Goal: Task Accomplishment & Management: Use online tool/utility

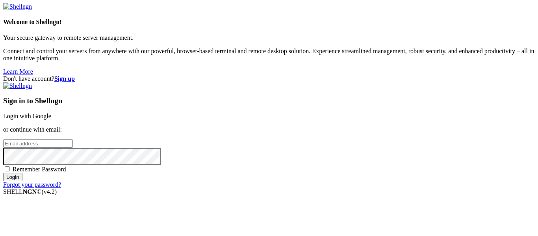
click at [355, 89] on div "Sign in to Shellngn Login with Google or continue with email: Remember Password…" at bounding box center [269, 135] width 532 height 106
click at [51, 113] on link "Login with Google" at bounding box center [27, 116] width 48 height 7
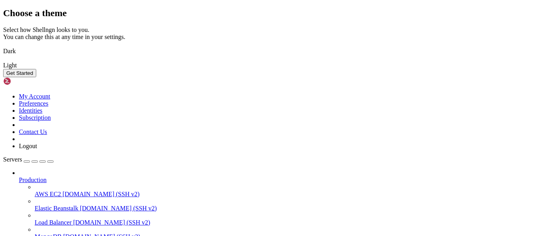
click at [3, 46] on img at bounding box center [3, 46] width 0 height 0
click at [522, 77] on div "Choose a theme Select how Shellngn looks to you. You can change this at any tim…" at bounding box center [269, 42] width 532 height 69
click at [36, 77] on button "Get Started" at bounding box center [19, 73] width 33 height 8
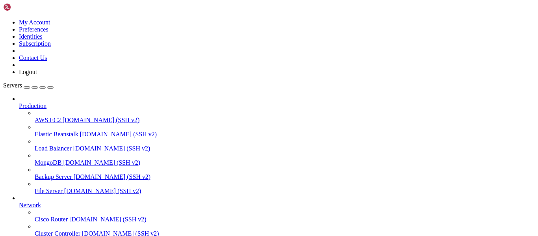
click at [30, 86] on button "button" at bounding box center [27, 87] width 6 height 2
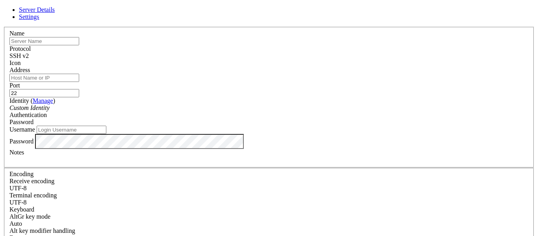
click at [79, 45] on input "text" at bounding box center [44, 41] width 70 height 8
type input "[PERSON_NAME]"
type input "[PERSON_NAME] server"
click at [204, 75] on div "Address" at bounding box center [269, 74] width 520 height 15
click at [79, 77] on input "Address" at bounding box center [44, 78] width 70 height 8
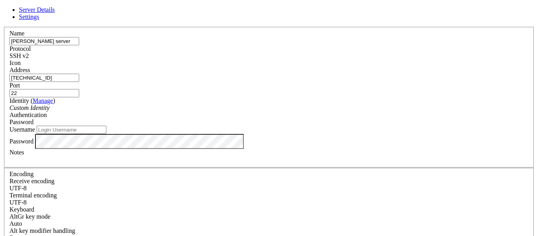
type input "[TECHNICAL_ID]"
click at [186, 134] on div "Username" at bounding box center [269, 130] width 520 height 8
click at [106, 134] on input "Username" at bounding box center [72, 130] width 70 height 8
type input "root"
type input "[PERSON_NAME]"
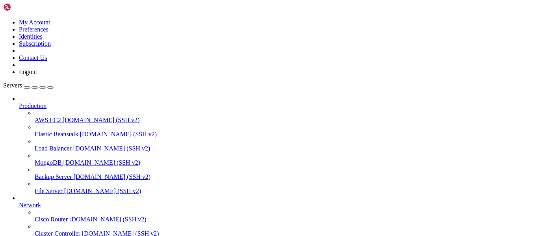
scroll to position [82, 0]
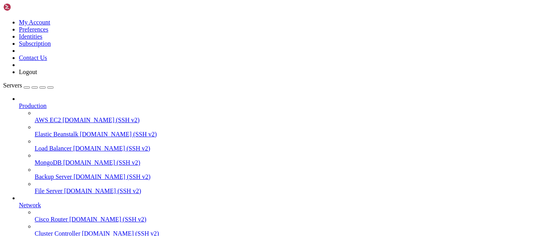
scroll to position [43, 0]
